Goal: Information Seeking & Learning: Learn about a topic

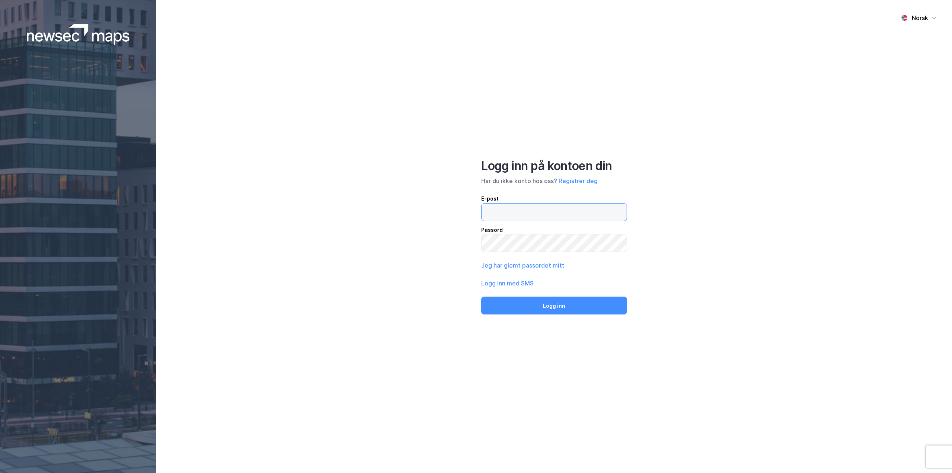
click at [546, 214] on input "email" at bounding box center [553, 211] width 145 height 17
type input "[EMAIL_ADDRESS][DOMAIN_NAME]"
click at [481, 296] on button "Logg inn" at bounding box center [554, 305] width 146 height 18
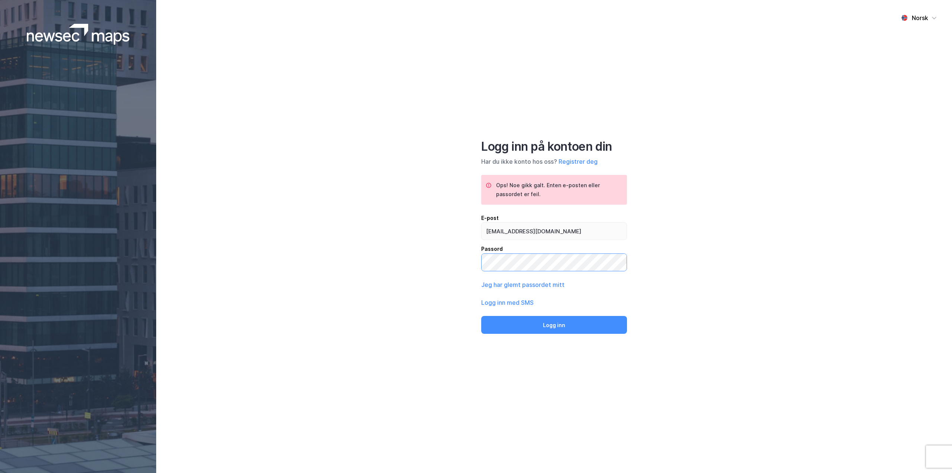
click at [407, 245] on div "Norsk Logg inn på kontoen din Har du ikke konto hos oss? Registrer deg Ops! Noe…" at bounding box center [554, 236] width 796 height 473
click at [435, 250] on div "Norsk Logg inn på kontoen din Har du ikke konto hos oss? Registrer deg Ops! Noe…" at bounding box center [554, 236] width 796 height 473
click at [481, 316] on button "Logg inn" at bounding box center [554, 325] width 146 height 18
click at [549, 287] on button "Jeg har glemt passordet mitt" at bounding box center [522, 284] width 83 height 9
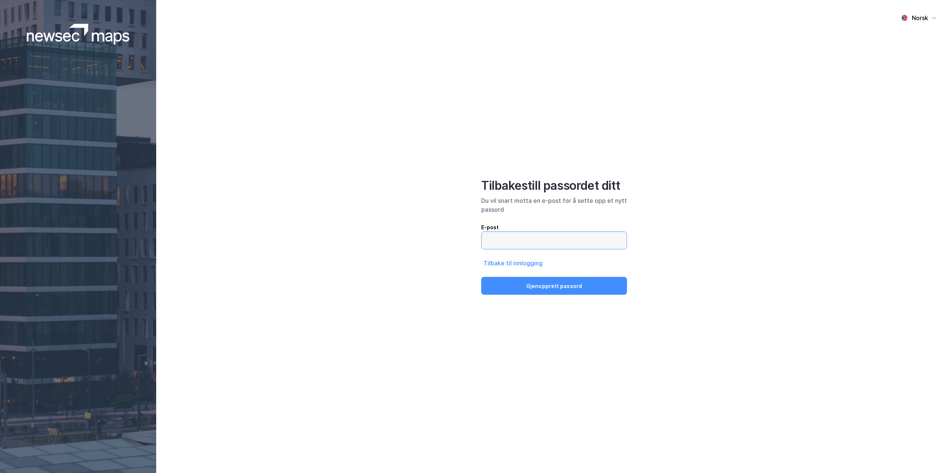
click at [542, 242] on input "email" at bounding box center [553, 240] width 145 height 17
type input "[EMAIL_ADDRESS][DOMAIN_NAME]"
click at [561, 287] on button "Gjenopprett passord" at bounding box center [554, 286] width 146 height 18
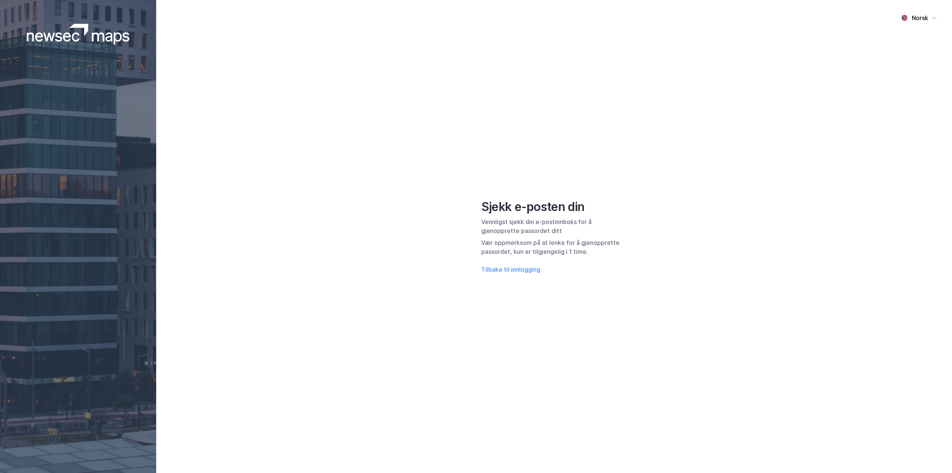
click at [50, 32] on img at bounding box center [78, 34] width 103 height 21
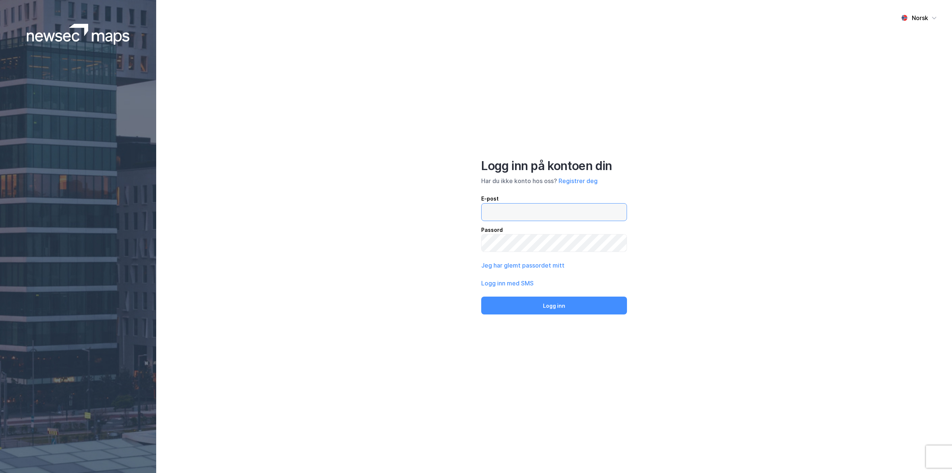
click at [549, 215] on input "email" at bounding box center [553, 211] width 145 height 17
click at [481, 296] on button "Logg inn" at bounding box center [554, 305] width 146 height 18
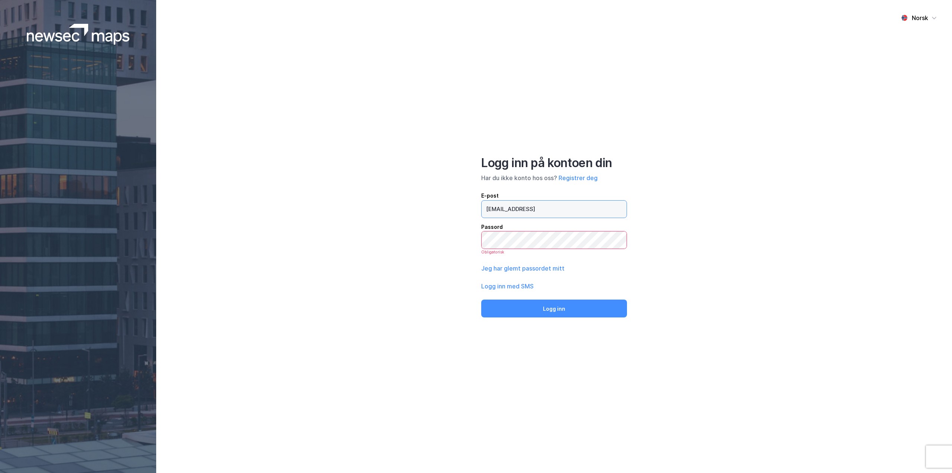
type input "[EMAIL_ADDRESS][DOMAIN_NAME]"
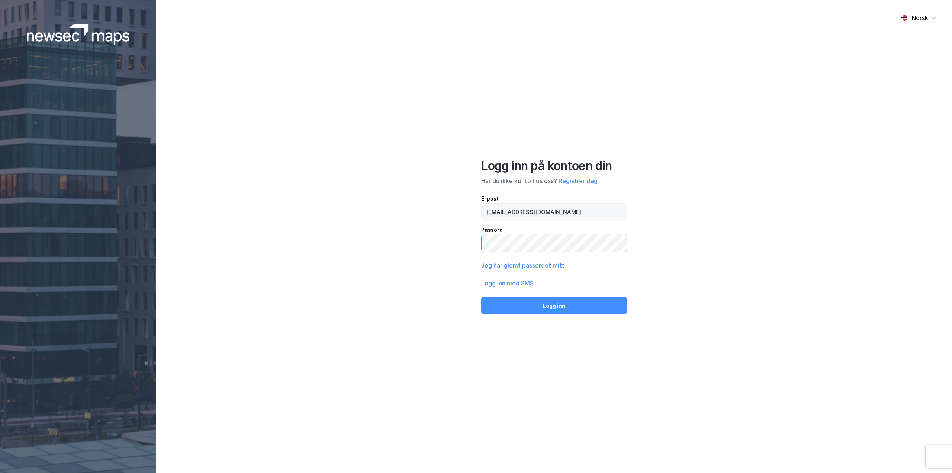
click at [481, 296] on button "Logg inn" at bounding box center [554, 305] width 146 height 18
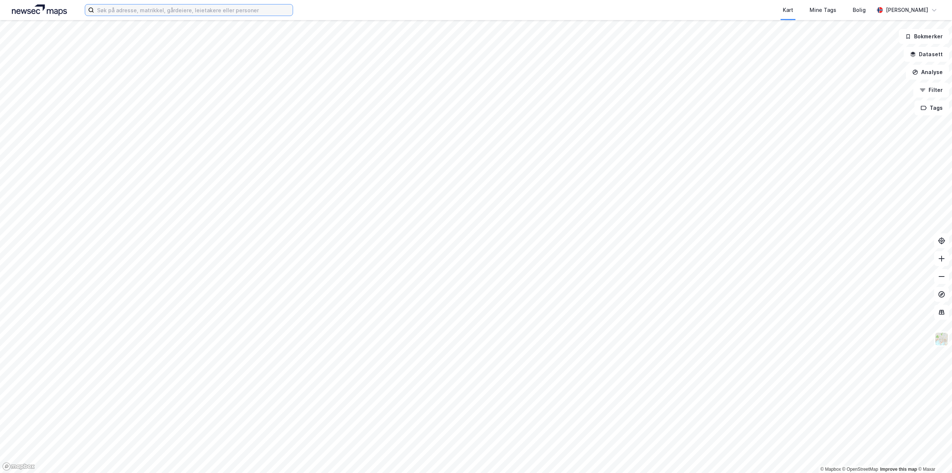
click at [262, 13] on input at bounding box center [193, 9] width 199 height 11
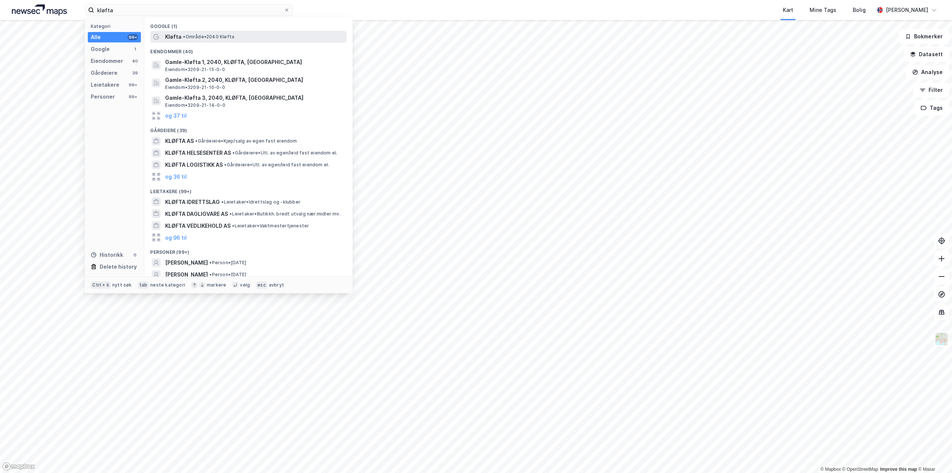
click at [201, 38] on span "• Område • 2040 Kløfta" at bounding box center [208, 37] width 51 height 6
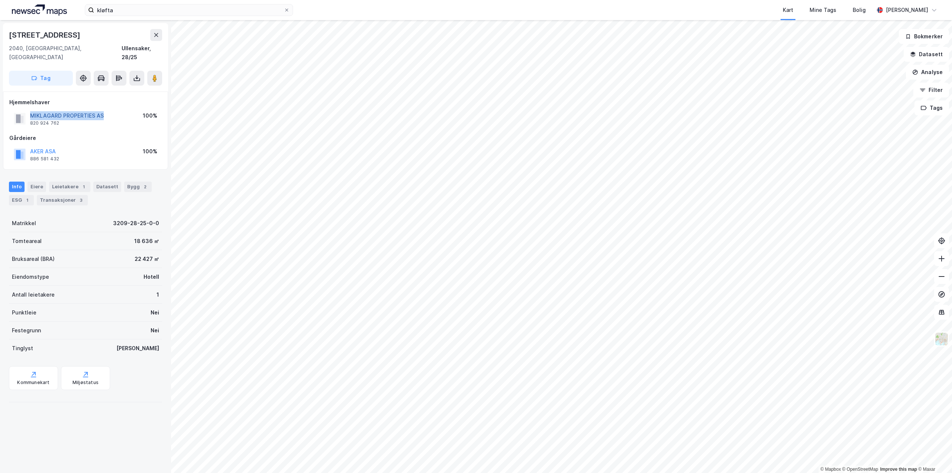
drag, startPoint x: 106, startPoint y: 106, endPoint x: 30, endPoint y: 107, distance: 75.9
click at [30, 110] on div "MIKLAGARD PROPERTIES AS 820 924 762 100%" at bounding box center [85, 119] width 152 height 18
copy button "MIKLAGARD PROPERTIES AS"
click at [125, 13] on input "kløfta" at bounding box center [189, 9] width 190 height 11
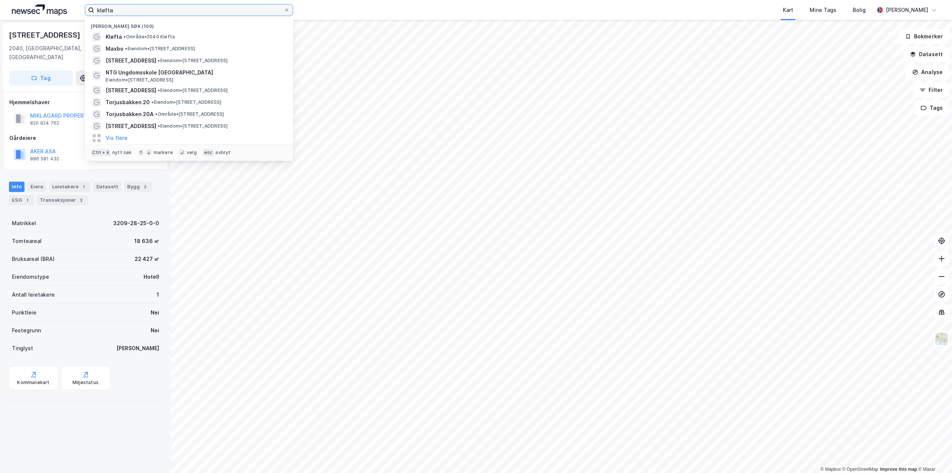
drag, startPoint x: 122, startPoint y: 11, endPoint x: 88, endPoint y: 10, distance: 33.9
click at [88, 10] on label "kløfta" at bounding box center [189, 10] width 208 height 12
paste input "MIKLAGARD PROPERTIES AS"
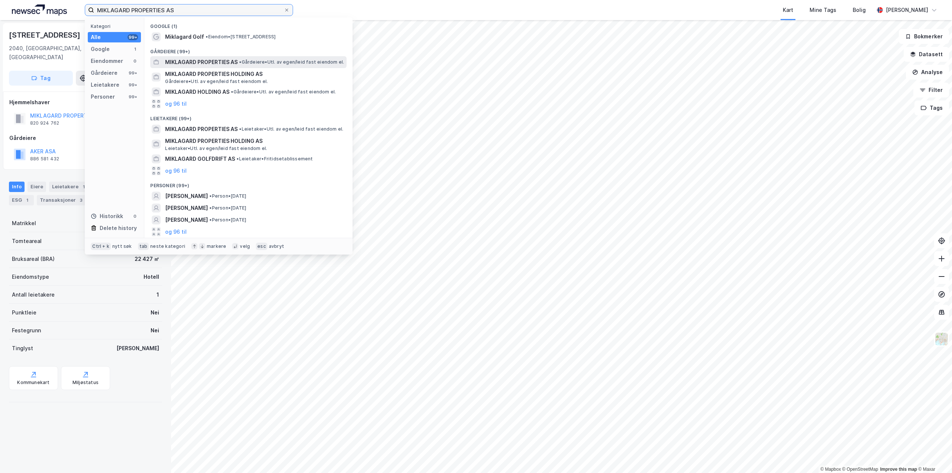
type input "MIKLAGARD PROPERTIES AS"
click at [226, 64] on span "MIKLAGARD PROPERTIES AS" at bounding box center [201, 62] width 73 height 9
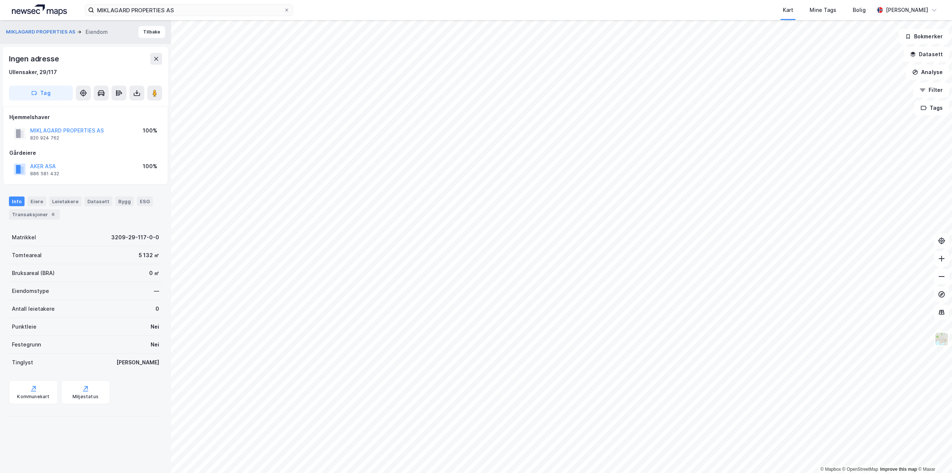
click at [59, 17] on div "MIKLAGARD PROPERTIES AS Kart Mine Tags Bolig [PERSON_NAME]" at bounding box center [476, 10] width 952 height 20
click at [57, 13] on img at bounding box center [39, 9] width 55 height 11
